Goal: Task Accomplishment & Management: Complete application form

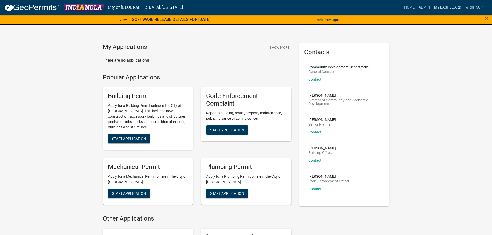
click at [443, 7] on link "My Dashboard" at bounding box center [447, 8] width 31 height 10
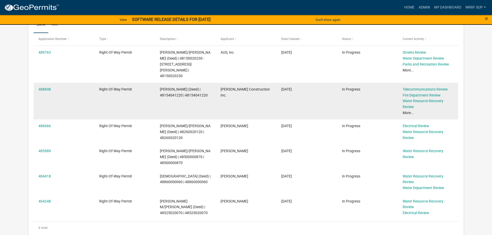
scroll to position [149, 0]
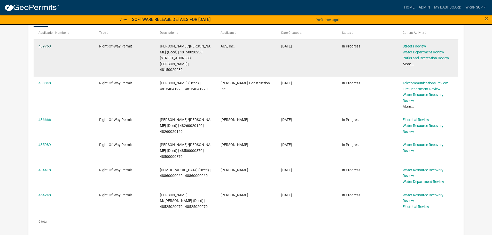
click at [45, 45] on link "489763" at bounding box center [45, 46] width 12 height 4
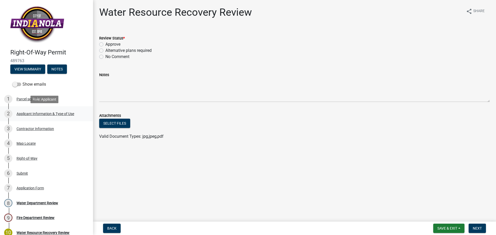
click at [32, 111] on div "2 Applicant Information & Type of Use" at bounding box center [44, 114] width 81 height 8
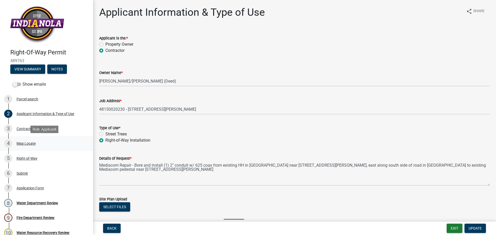
click at [25, 143] on div "Map Locate" at bounding box center [26, 144] width 19 height 4
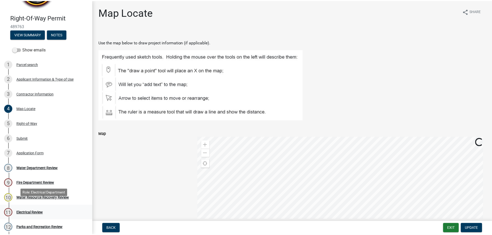
scroll to position [58, 0]
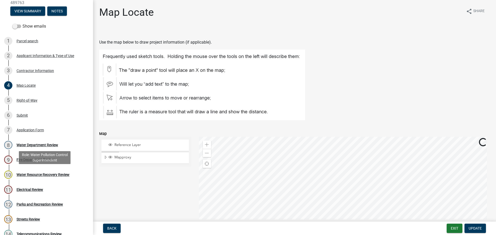
click at [31, 173] on div "Water Resource Recovery Review" at bounding box center [43, 175] width 53 height 4
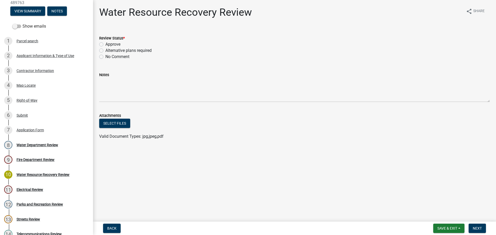
click at [105, 44] on label "Approve" at bounding box center [112, 44] width 15 height 6
click at [105, 44] on input "Approve" at bounding box center [106, 42] width 3 height 3
radio input "true"
click at [475, 228] on span "Next" at bounding box center [477, 229] width 9 height 4
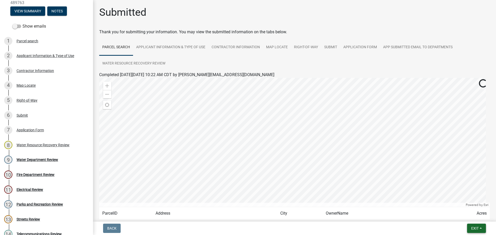
click at [475, 229] on span "Exit" at bounding box center [475, 229] width 7 height 4
click at [466, 214] on button "Save & Exit" at bounding box center [465, 215] width 41 height 12
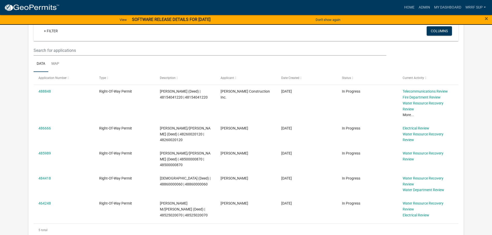
scroll to position [97, 0]
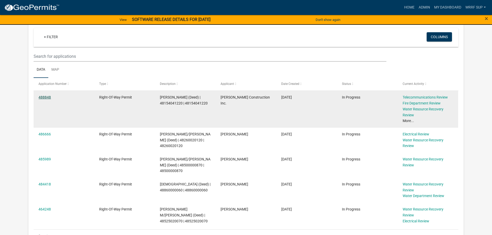
click at [47, 98] on link "488848" at bounding box center [45, 97] width 12 height 4
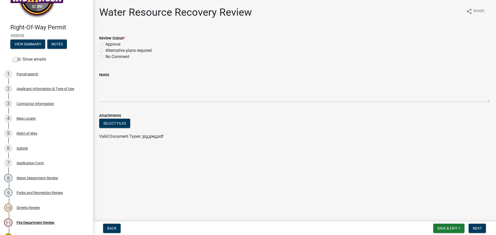
scroll to position [11, 0]
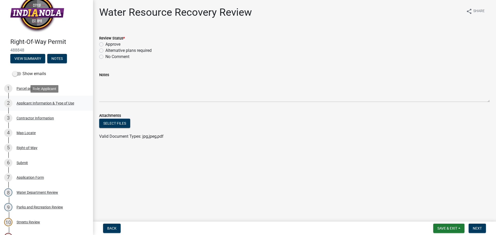
click at [28, 103] on div "Applicant Information & Type of Use" at bounding box center [46, 104] width 58 height 4
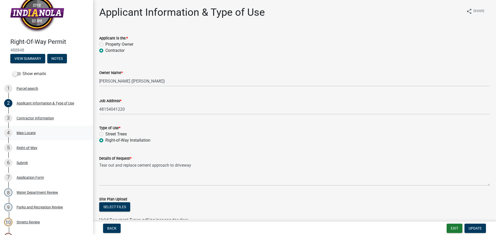
click at [29, 131] on div "4 Map Locate" at bounding box center [44, 133] width 81 height 8
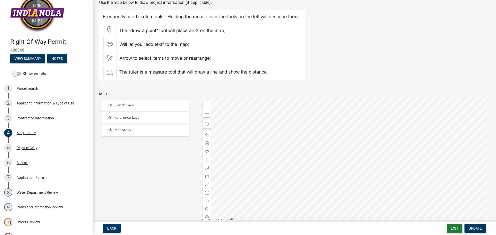
scroll to position [71, 0]
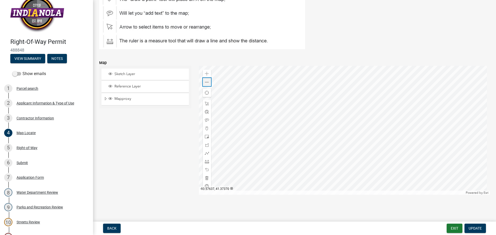
click at [208, 81] on span at bounding box center [207, 82] width 4 height 4
click at [206, 83] on span at bounding box center [207, 82] width 4 height 4
click at [28, 90] on div "Parcel search" at bounding box center [28, 89] width 22 height 4
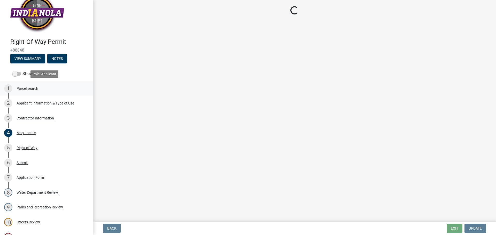
scroll to position [0, 0]
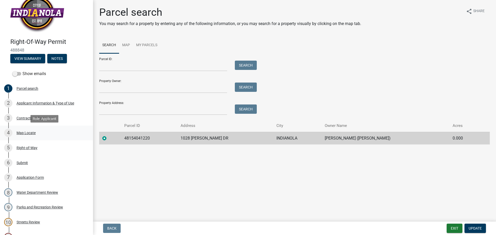
click at [26, 132] on div "Map Locate" at bounding box center [26, 133] width 19 height 4
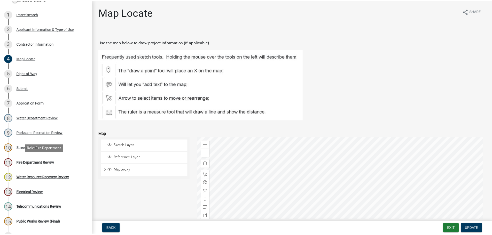
scroll to position [166, 0]
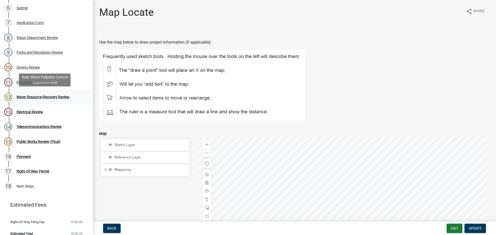
click at [32, 100] on div "12 Water Resource Recovery Review" at bounding box center [44, 97] width 81 height 8
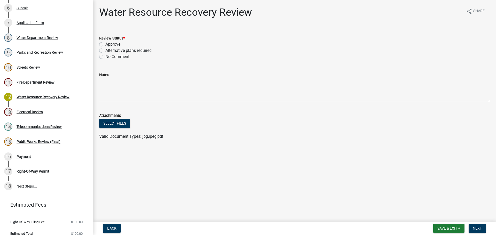
click at [105, 44] on label "Approve" at bounding box center [112, 44] width 15 height 6
click at [105, 44] on input "Approve" at bounding box center [106, 42] width 3 height 3
radio input "true"
click at [482, 230] on span "Next" at bounding box center [477, 229] width 9 height 4
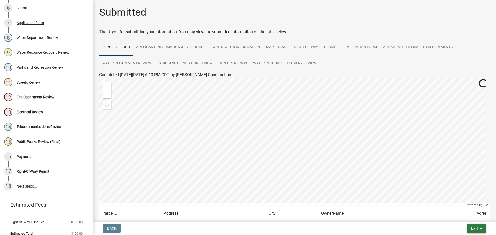
click at [480, 227] on button "Exit" at bounding box center [476, 228] width 19 height 9
click at [461, 212] on button "Save & Exit" at bounding box center [465, 215] width 41 height 12
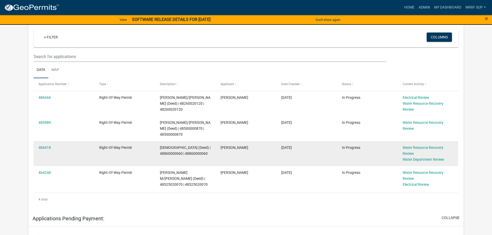
scroll to position [116, 0]
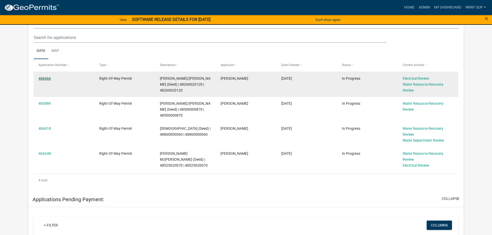
click at [43, 80] on link "486666" at bounding box center [45, 79] width 12 height 4
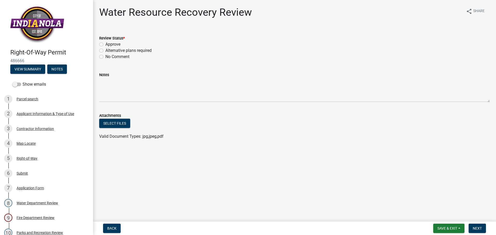
click at [105, 45] on label "Approve" at bounding box center [112, 44] width 15 height 6
click at [105, 45] on input "Approve" at bounding box center [106, 42] width 3 height 3
radio input "true"
click at [25, 142] on div "Map Locate" at bounding box center [26, 144] width 19 height 4
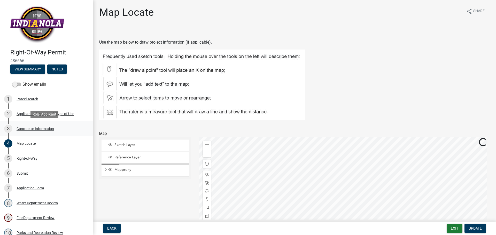
click at [26, 129] on div "Contractor Information" at bounding box center [35, 129] width 37 height 4
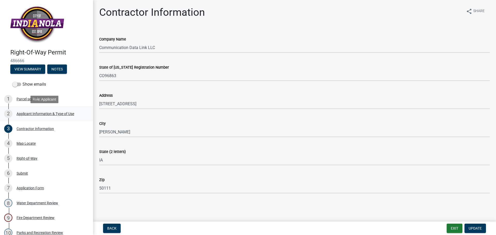
click at [27, 115] on div "Applicant Information & Type of Use" at bounding box center [46, 114] width 58 height 4
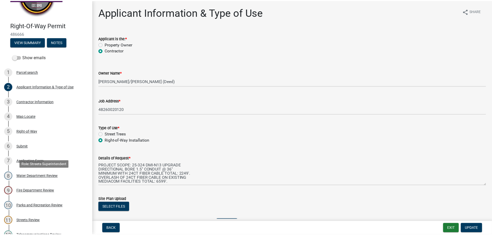
scroll to position [110, 0]
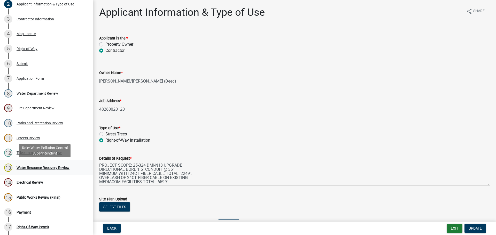
click at [35, 168] on div "Water Resource Recovery Review" at bounding box center [43, 168] width 53 height 4
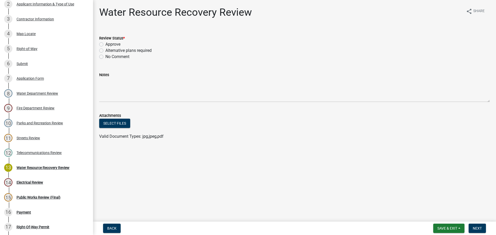
click at [105, 44] on label "Approve" at bounding box center [112, 44] width 15 height 6
click at [105, 44] on input "Approve" at bounding box center [106, 42] width 3 height 3
radio input "true"
click at [475, 226] on button "Next" at bounding box center [477, 228] width 17 height 9
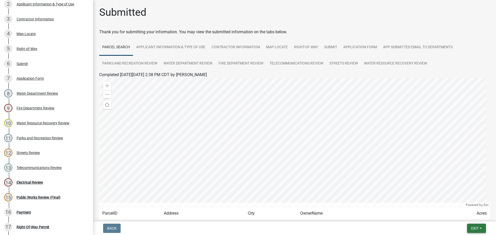
click at [471, 228] on button "Exit" at bounding box center [476, 228] width 19 height 9
click at [468, 220] on button "Save & Exit" at bounding box center [465, 215] width 41 height 12
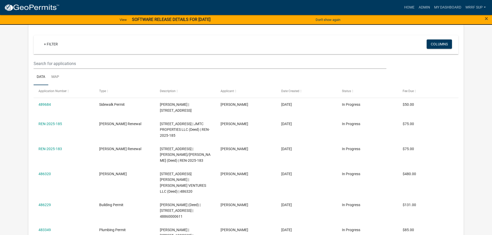
scroll to position [105, 0]
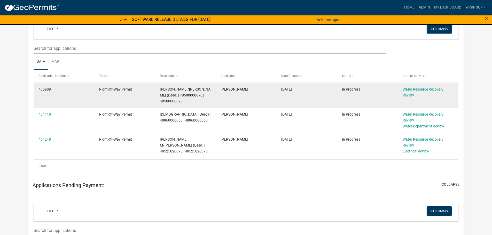
click at [47, 88] on link "485989" at bounding box center [45, 89] width 12 height 4
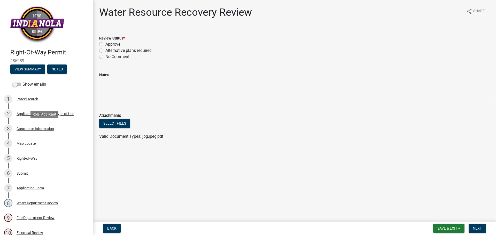
click at [32, 129] on div "Contractor Information" at bounding box center [35, 129] width 37 height 4
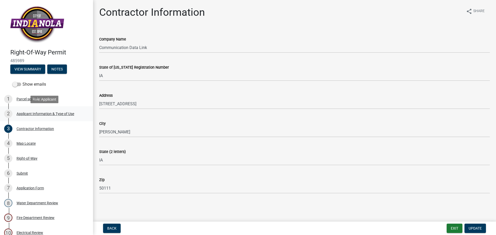
click at [18, 112] on div "Applicant Information & Type of Use" at bounding box center [46, 114] width 58 height 4
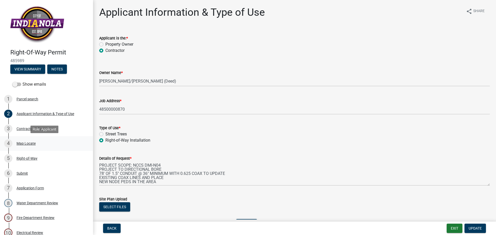
click at [25, 144] on div "Map Locate" at bounding box center [26, 144] width 19 height 4
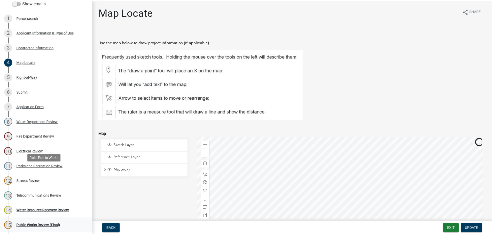
scroll to position [142, 0]
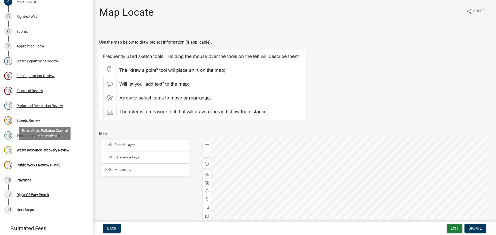
click at [40, 153] on div "14 Water Resource Recovery Review" at bounding box center [44, 150] width 81 height 8
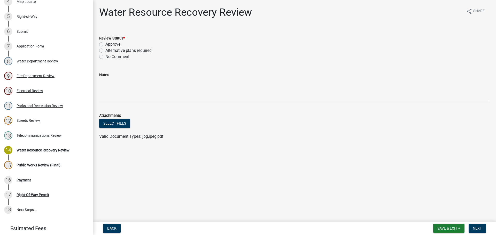
click at [105, 45] on label "Approve" at bounding box center [112, 44] width 15 height 6
click at [105, 45] on input "Approve" at bounding box center [106, 42] width 3 height 3
radio input "true"
click at [480, 230] on span "Next" at bounding box center [477, 229] width 9 height 4
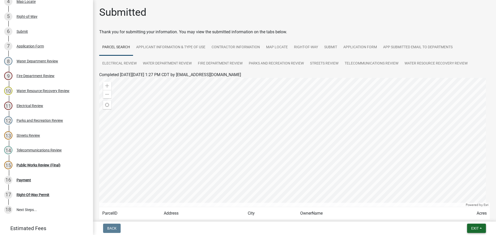
click at [478, 229] on span "Exit" at bounding box center [475, 229] width 7 height 4
click at [473, 216] on button "Save & Exit" at bounding box center [465, 215] width 41 height 12
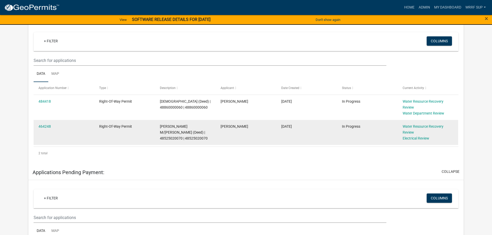
scroll to position [103, 0]
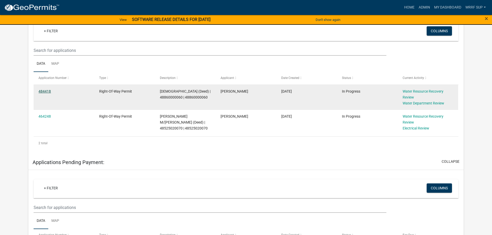
click at [46, 93] on link "484418" at bounding box center [45, 91] width 12 height 4
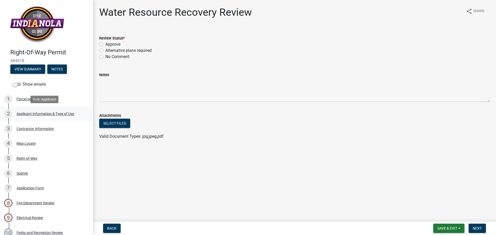
click at [33, 114] on div "Applicant Information & Type of Use" at bounding box center [46, 114] width 58 height 4
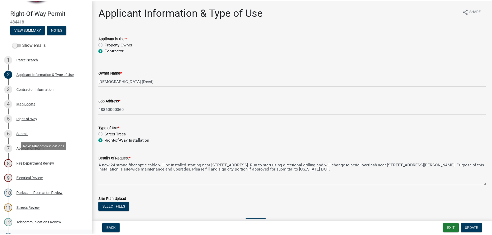
scroll to position [110, 0]
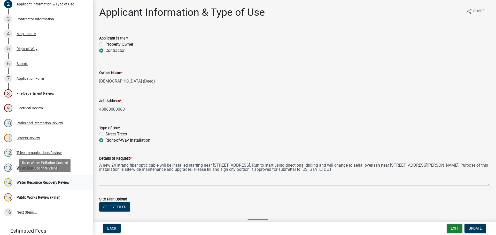
click at [31, 182] on div "Water Resource Recovery Review" at bounding box center [43, 183] width 53 height 4
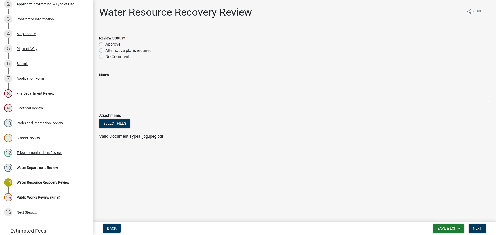
click at [105, 44] on label "Approve" at bounding box center [112, 44] width 15 height 6
click at [105, 44] on input "Approve" at bounding box center [106, 42] width 3 height 3
radio input "true"
click at [481, 229] on span "Next" at bounding box center [477, 229] width 9 height 4
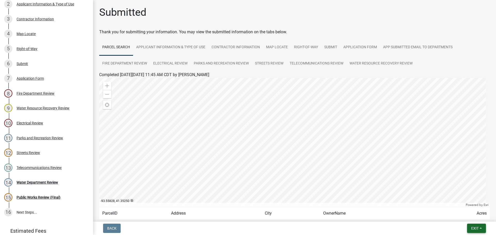
click at [478, 228] on span "Exit" at bounding box center [475, 229] width 7 height 4
click at [468, 215] on button "Save & Exit" at bounding box center [465, 215] width 41 height 12
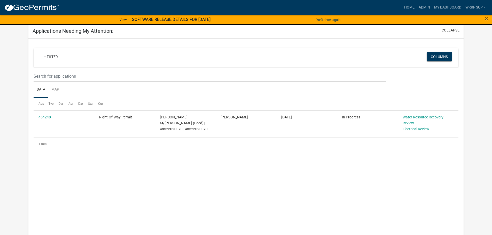
scroll to position [71, 0]
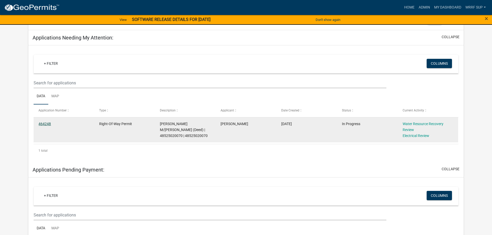
click at [41, 123] on link "464248" at bounding box center [45, 124] width 12 height 4
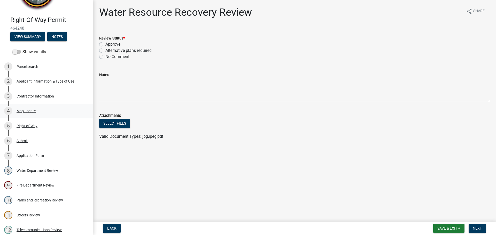
scroll to position [32, 0]
click at [32, 79] on div "2 Applicant Information & Type of Use" at bounding box center [44, 82] width 81 height 8
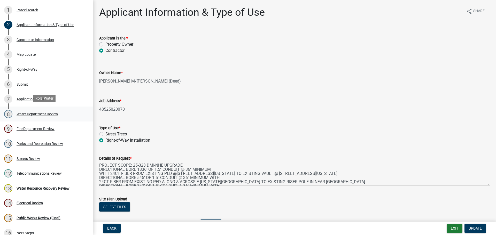
scroll to position [90, 0]
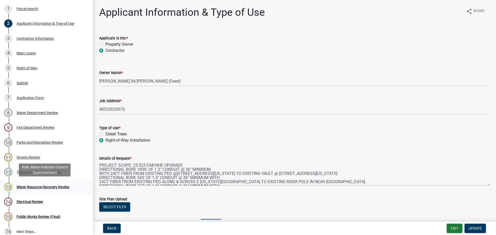
click at [29, 188] on div "Water Resource Recovery Review" at bounding box center [43, 188] width 53 height 4
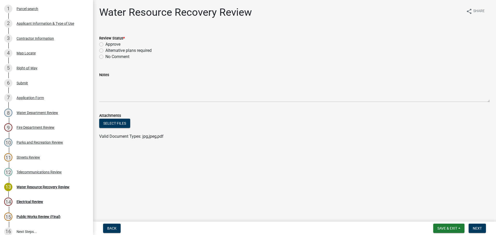
click at [105, 44] on label "Approve" at bounding box center [112, 44] width 15 height 6
click at [105, 44] on input "Approve" at bounding box center [106, 42] width 3 height 3
radio input "true"
click at [477, 227] on span "Next" at bounding box center [477, 229] width 9 height 4
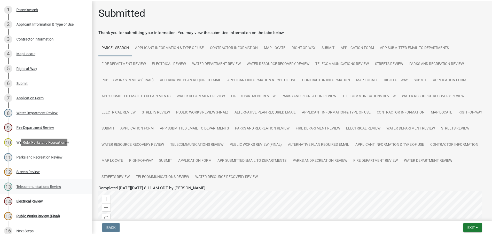
scroll to position [97, 0]
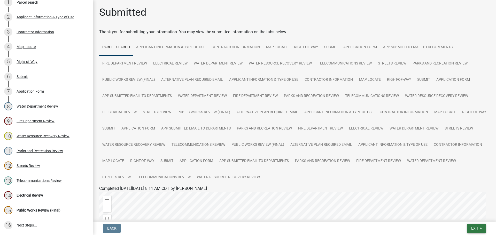
click at [474, 227] on span "Exit" at bounding box center [475, 229] width 7 height 4
click at [472, 216] on button "Save & Exit" at bounding box center [465, 215] width 41 height 12
